Goal: Task Accomplishment & Management: Manage account settings

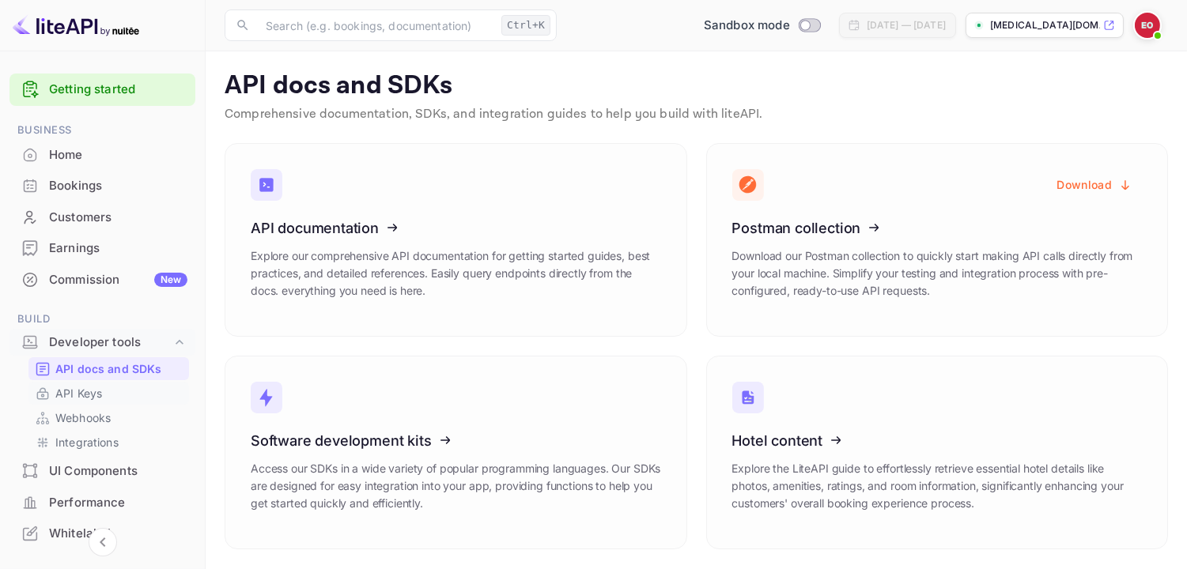
scroll to position [115, 0]
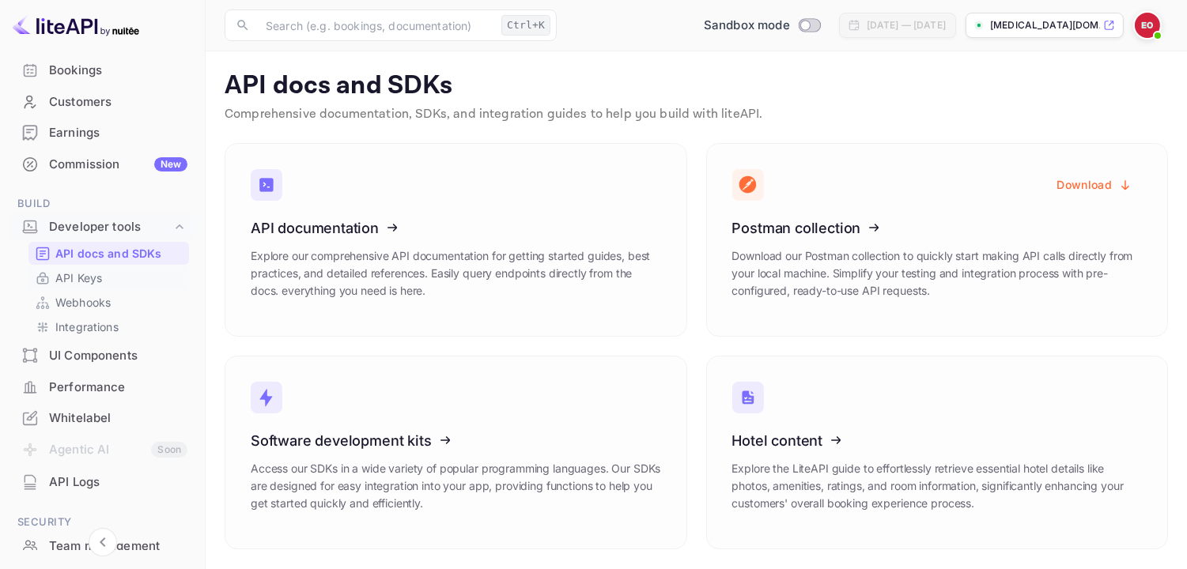
click at [126, 275] on link "API Keys" at bounding box center [109, 278] width 148 height 17
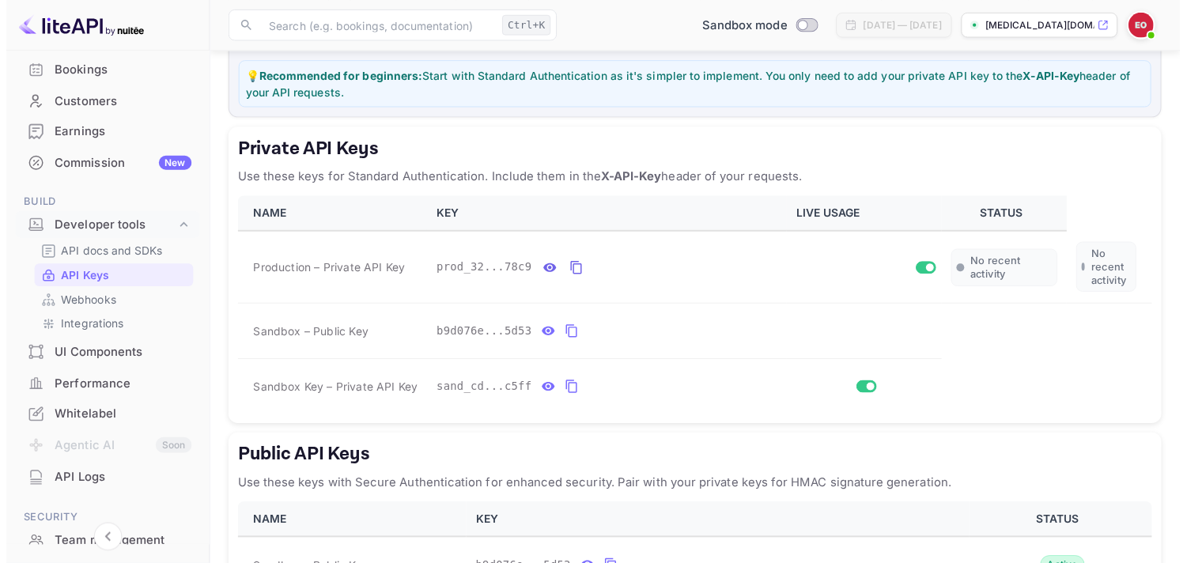
scroll to position [215, 0]
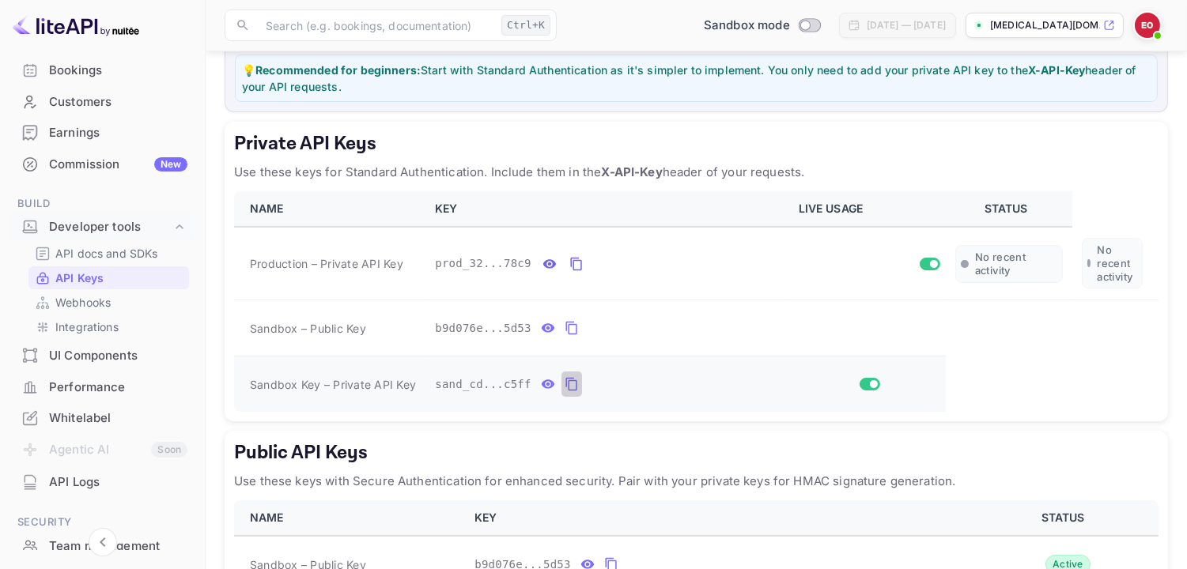
click at [564, 391] on icon "private api keys table" at bounding box center [571, 384] width 14 height 19
click at [564, 394] on icon "private api keys table" at bounding box center [571, 384] width 14 height 19
click at [566, 387] on icon "private api keys table" at bounding box center [571, 384] width 14 height 19
click at [565, 381] on icon "private api keys table" at bounding box center [570, 384] width 11 height 13
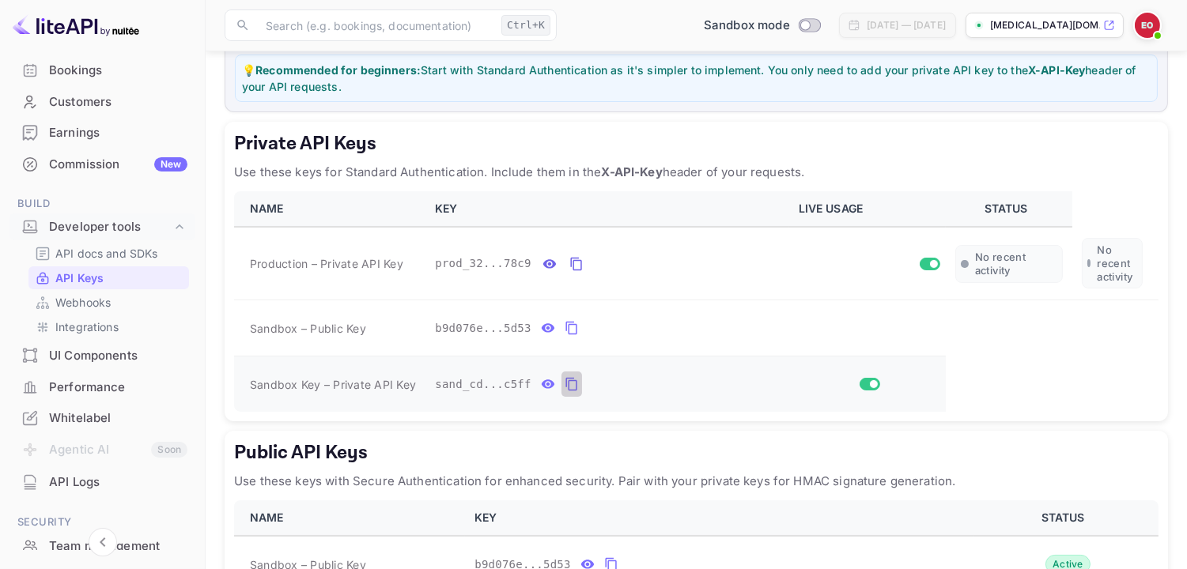
click at [565, 391] on icon "private api keys table" at bounding box center [570, 384] width 11 height 13
click at [564, 387] on icon "private api keys table" at bounding box center [571, 384] width 14 height 19
click at [564, 383] on icon "private api keys table" at bounding box center [571, 384] width 14 height 19
click at [564, 389] on icon "private api keys table" at bounding box center [571, 384] width 14 height 19
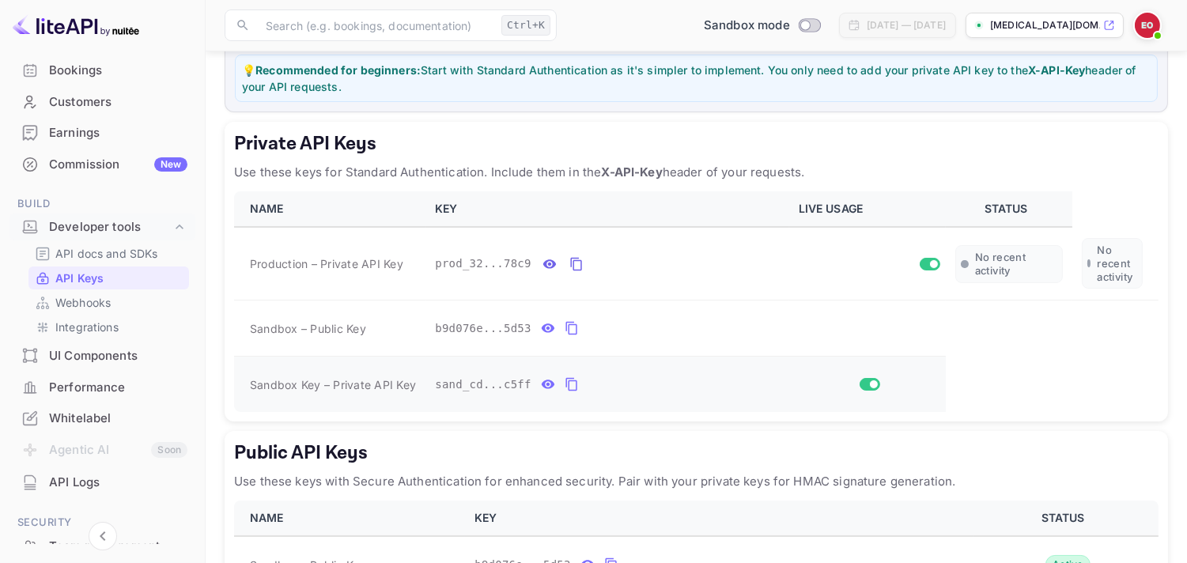
click at [564, 387] on icon "private api keys table" at bounding box center [571, 384] width 14 height 19
